Goal: Task Accomplishment & Management: Manage account settings

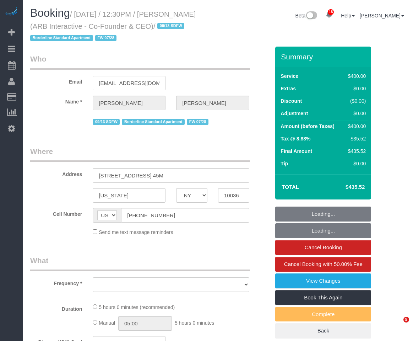
select select "NY"
select select "object:794"
select select "number:89"
select select "number:90"
select select "number:15"
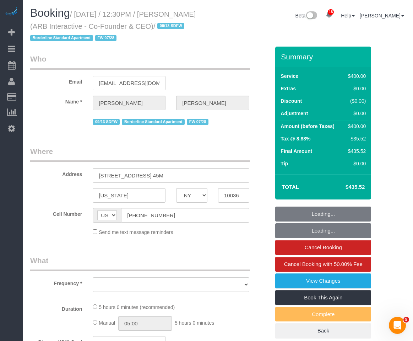
select select "number:5"
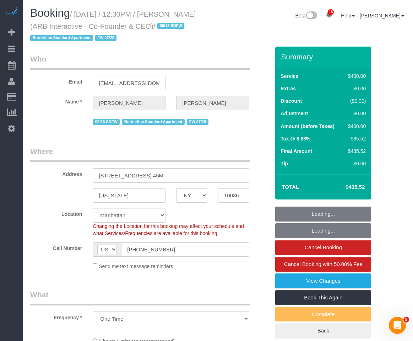
select select "object:945"
select select "string:stripe-pm_1RFNrs4VGloSiKo7r2SlltRK"
select select "300"
